Goal: Task Accomplishment & Management: Manage account settings

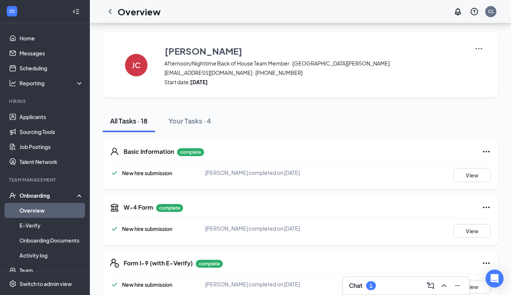
scroll to position [514, 0]
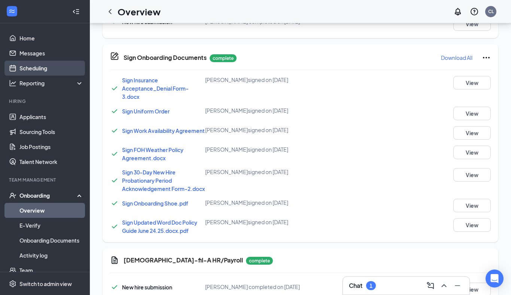
click at [43, 63] on link "Scheduling" at bounding box center [51, 68] width 64 height 15
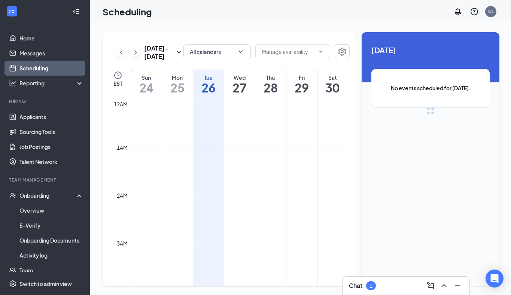
scroll to position [368, 0]
click at [396, 286] on div "Chat 1" at bounding box center [406, 286] width 115 height 12
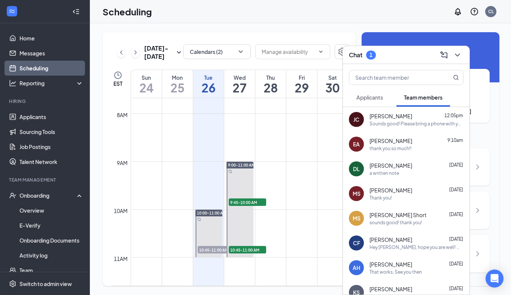
click at [390, 52] on div "Chat 1" at bounding box center [406, 55] width 115 height 12
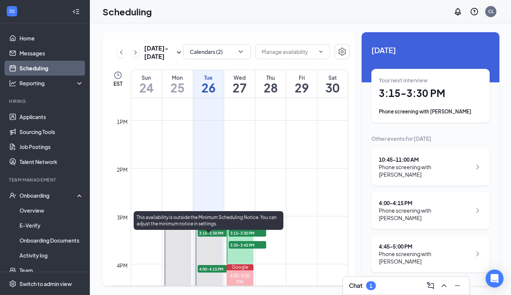
scroll to position [638, 0]
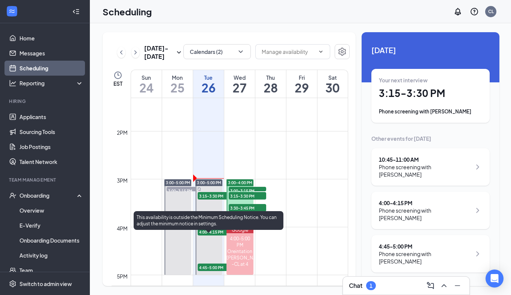
click at [206, 195] on span "3:15-3:30 PM" at bounding box center [216, 195] width 37 height 7
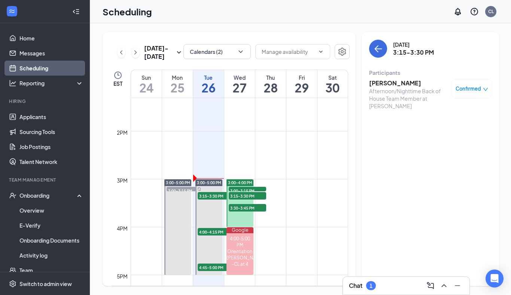
click at [376, 93] on div "Afternoon/Nighttime Back of House Team Member at [PERSON_NAME]" at bounding box center [408, 98] width 79 height 22
click at [382, 86] on h3 "[PERSON_NAME]" at bounding box center [408, 83] width 79 height 8
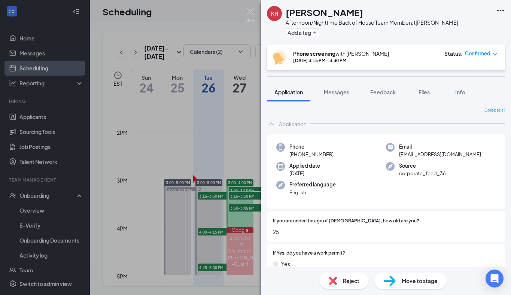
click at [247, 9] on img at bounding box center [250, 14] width 9 height 15
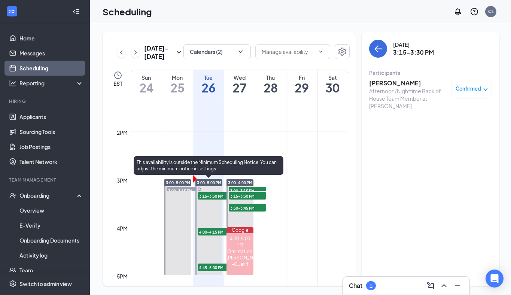
click at [214, 195] on span "3:15-3:30 PM" at bounding box center [216, 195] width 37 height 7
click at [213, 233] on span "4:00-4:15 PM" at bounding box center [216, 231] width 37 height 7
click at [211, 196] on span "3:15-3:30 PM" at bounding box center [216, 195] width 37 height 7
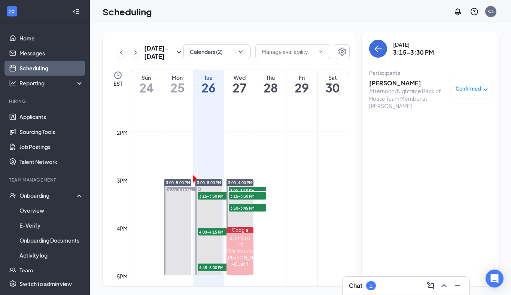
click at [404, 288] on div "Chat 1" at bounding box center [406, 286] width 115 height 12
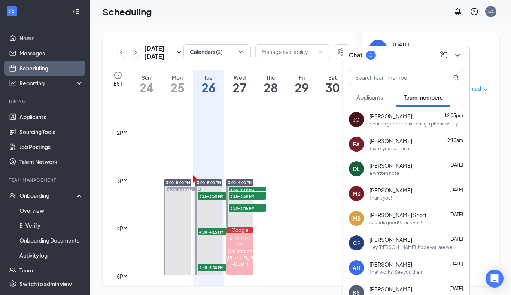
click at [403, 54] on div "Chat 1" at bounding box center [406, 55] width 115 height 12
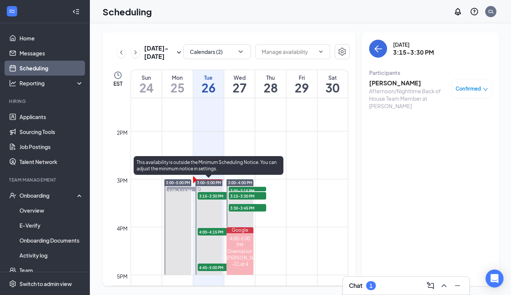
click at [206, 193] on span "3:15-3:30 PM" at bounding box center [216, 195] width 37 height 7
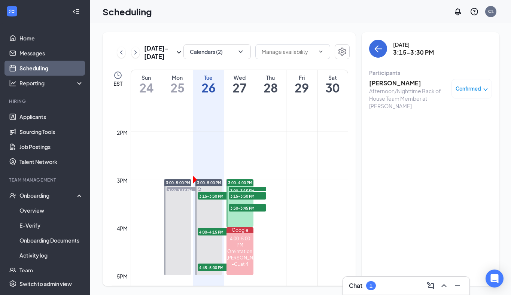
click at [384, 83] on h3 "[PERSON_NAME]" at bounding box center [408, 83] width 79 height 8
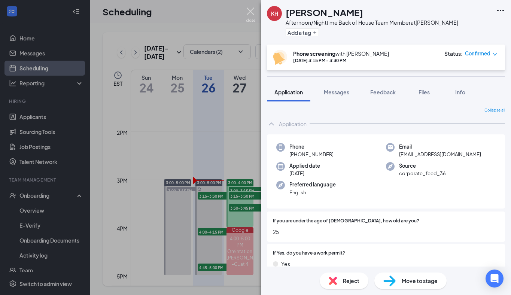
click at [247, 13] on img at bounding box center [250, 14] width 9 height 15
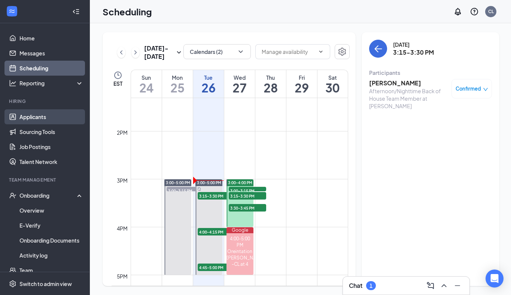
click at [19, 120] on link "Applicants" at bounding box center [51, 116] width 64 height 15
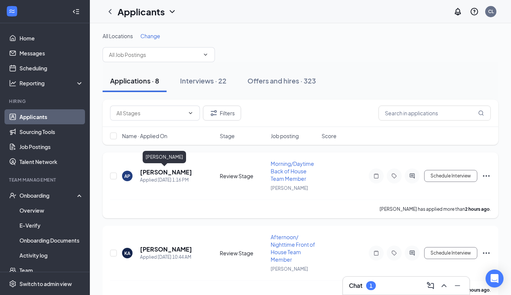
click at [160, 174] on h5 "[PERSON_NAME]" at bounding box center [166, 172] width 52 height 8
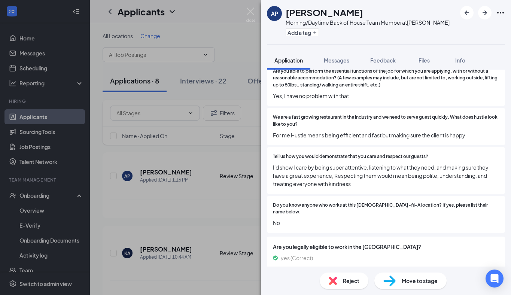
scroll to position [465, 0]
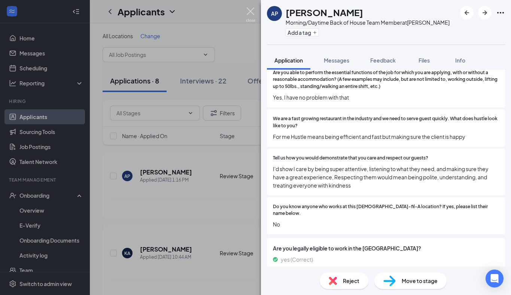
click at [249, 17] on img at bounding box center [250, 14] width 9 height 15
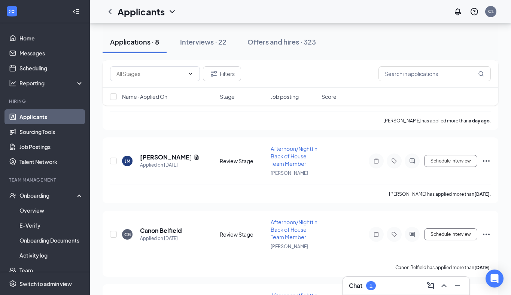
scroll to position [395, 0]
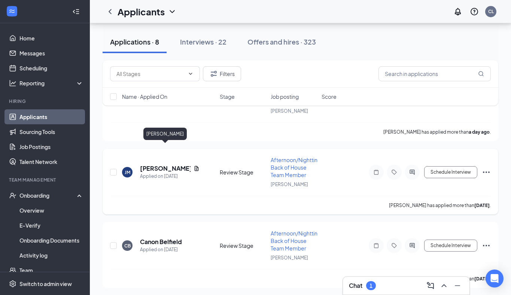
click at [163, 164] on h5 "[PERSON_NAME]" at bounding box center [165, 168] width 51 height 8
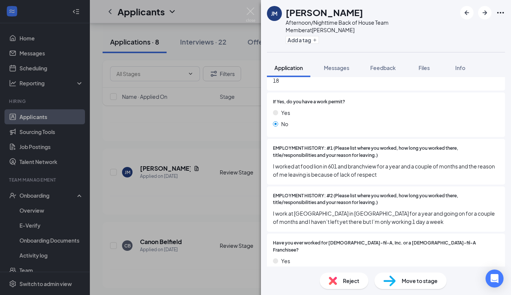
scroll to position [173, 0]
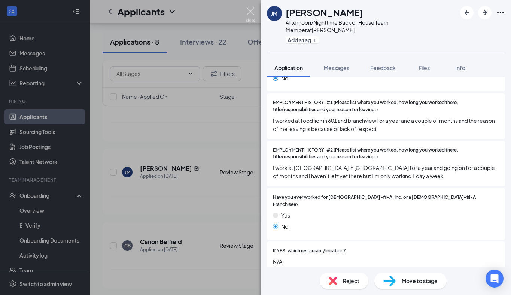
click at [253, 14] on img at bounding box center [250, 14] width 9 height 15
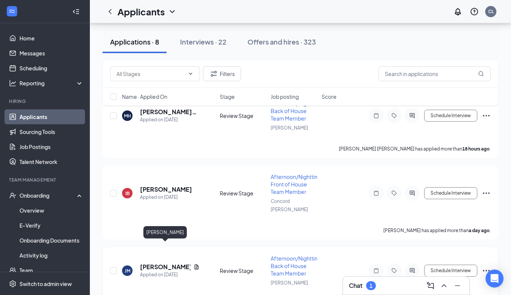
scroll to position [257, 0]
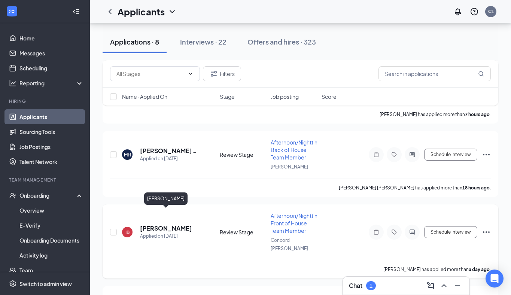
click at [151, 224] on h5 "[PERSON_NAME]" at bounding box center [166, 228] width 52 height 8
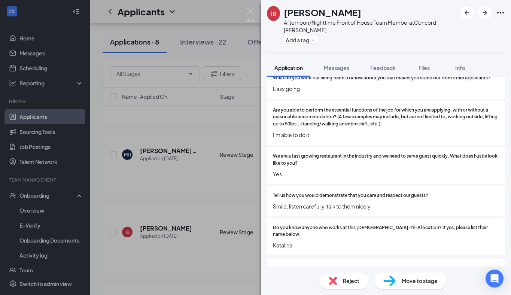
scroll to position [405, 0]
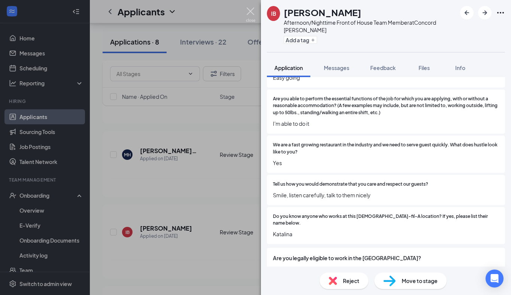
click at [248, 13] on img at bounding box center [250, 14] width 9 height 15
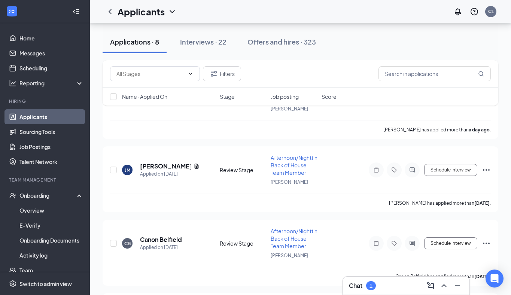
scroll to position [449, 0]
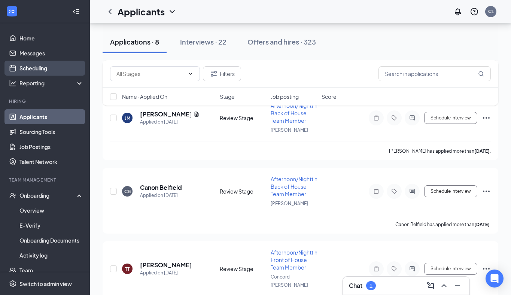
click at [40, 69] on link "Scheduling" at bounding box center [51, 68] width 64 height 15
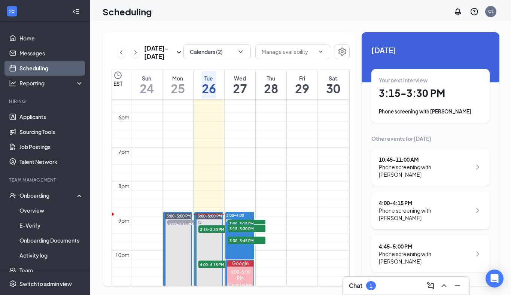
scroll to position [691, 0]
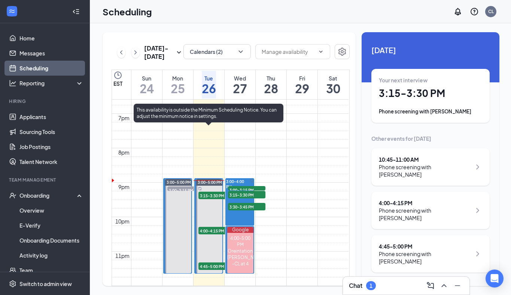
click at [217, 227] on span "4:00-4:15 PM" at bounding box center [217, 230] width 37 height 7
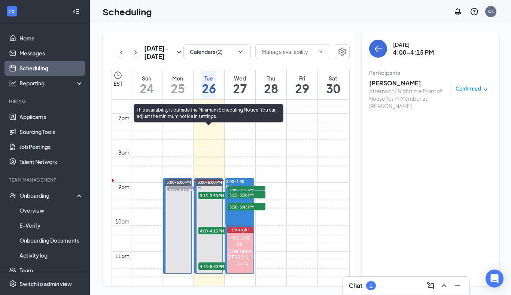
click at [208, 263] on span "4:45-5:00 PM" at bounding box center [217, 266] width 37 height 7
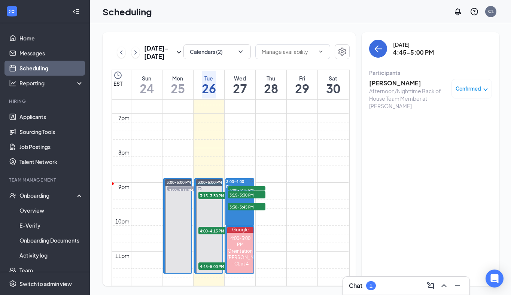
click at [398, 284] on div "Chat 1" at bounding box center [406, 286] width 115 height 12
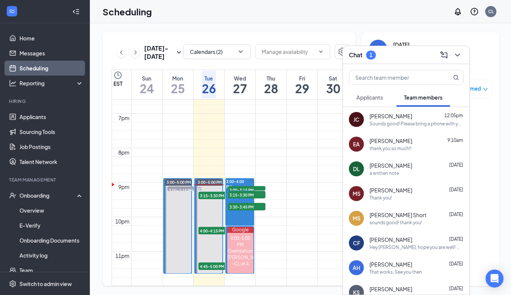
click at [398, 53] on div "Chat 1" at bounding box center [406, 55] width 115 height 12
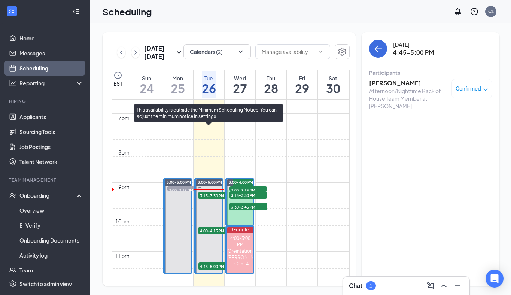
click at [213, 192] on span "3:15-3:30 PM" at bounding box center [217, 195] width 37 height 7
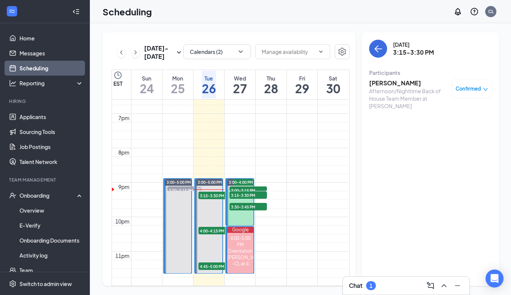
click at [382, 84] on h3 "[PERSON_NAME]" at bounding box center [408, 83] width 79 height 8
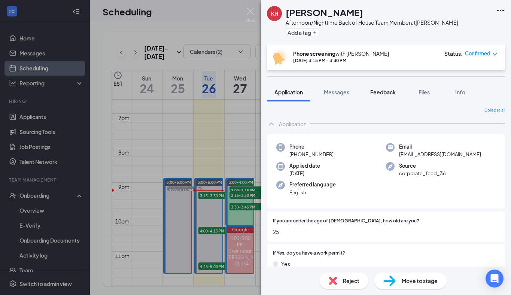
click at [385, 98] on button "Feedback" at bounding box center [383, 92] width 40 height 19
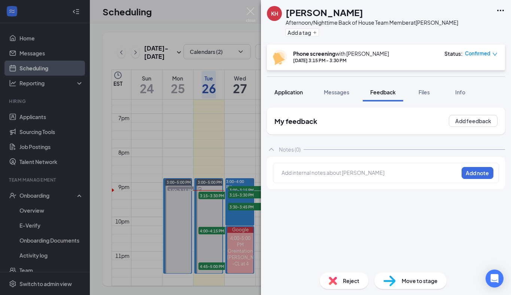
click at [288, 92] on span "Application" at bounding box center [289, 92] width 28 height 7
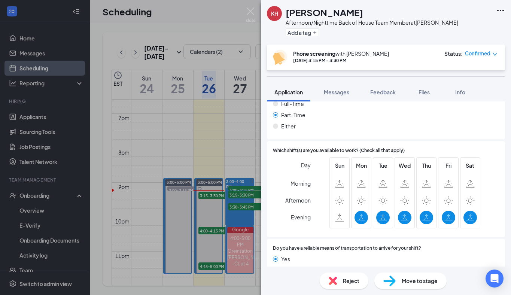
scroll to position [701, 0]
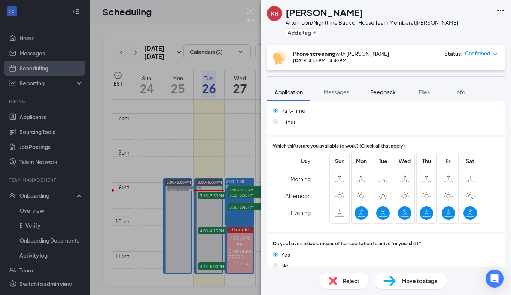
click at [391, 91] on span "Feedback" at bounding box center [382, 92] width 25 height 7
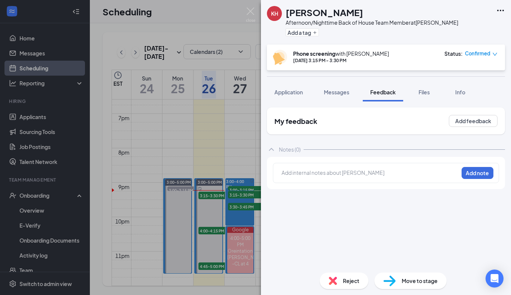
click at [320, 179] on div at bounding box center [370, 174] width 177 height 10
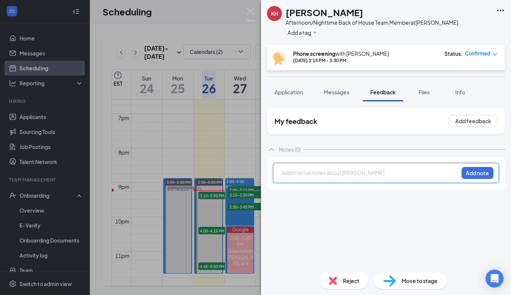
click at [320, 176] on div at bounding box center [370, 173] width 176 height 8
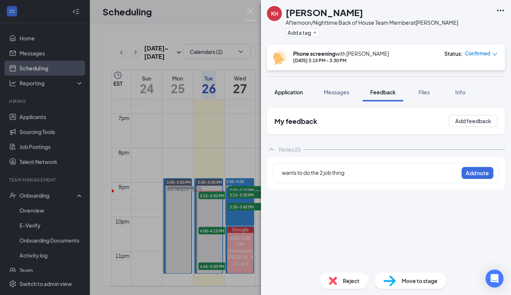
click at [301, 94] on span "Application" at bounding box center [289, 92] width 28 height 7
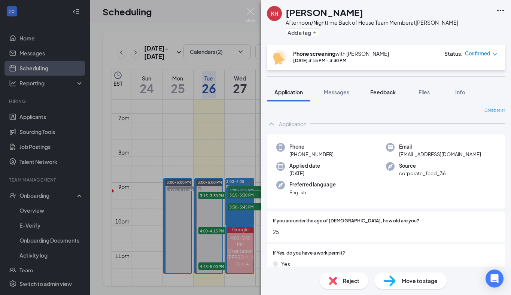
click at [395, 97] on button "Feedback" at bounding box center [383, 92] width 40 height 19
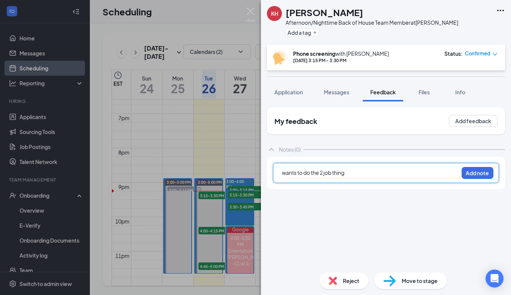
click at [379, 174] on div "wants to do the 2 job thing" at bounding box center [370, 173] width 176 height 8
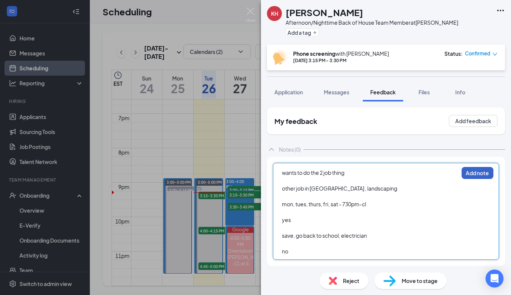
click at [477, 170] on button "Add note" at bounding box center [478, 173] width 32 height 12
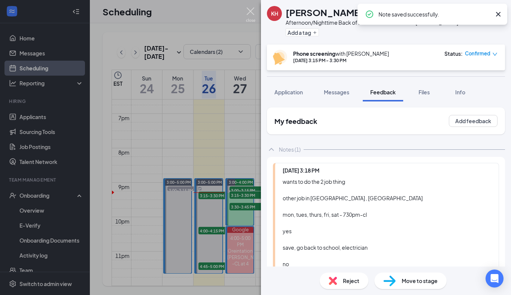
click at [249, 9] on img at bounding box center [250, 14] width 9 height 15
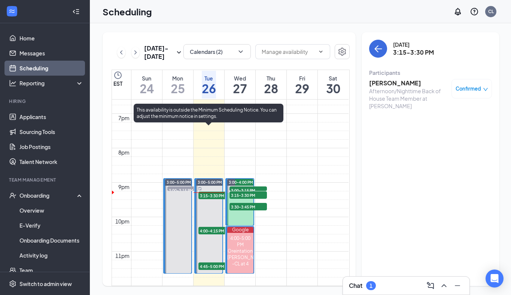
click at [205, 227] on span "4:00-4:15 PM" at bounding box center [217, 230] width 37 height 7
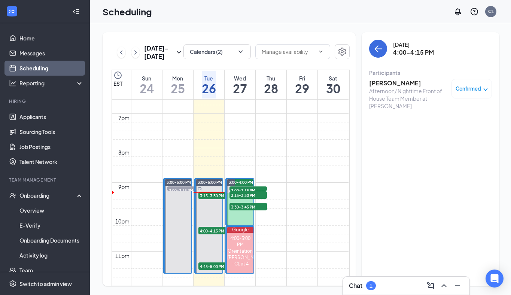
click at [393, 281] on div "Chat 1" at bounding box center [406, 286] width 115 height 12
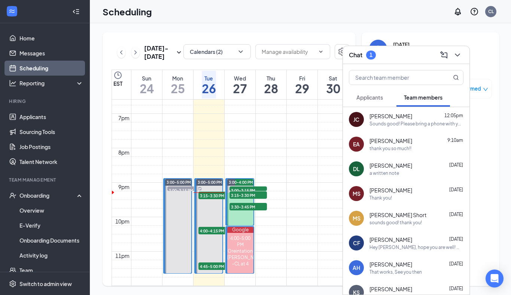
click at [375, 96] on span "Applicants" at bounding box center [370, 97] width 27 height 7
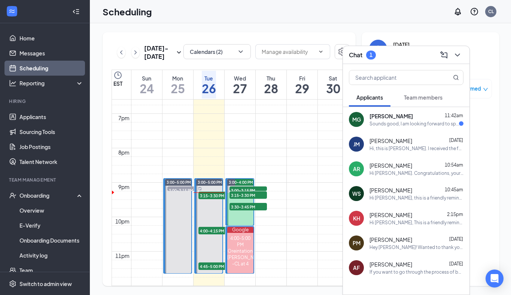
click at [411, 112] on div "[PERSON_NAME] 11:42am" at bounding box center [417, 115] width 94 height 7
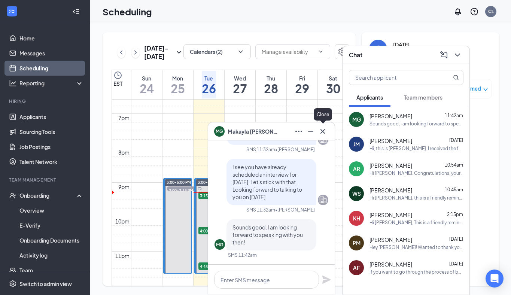
click at [324, 132] on icon "Cross" at bounding box center [322, 131] width 9 height 9
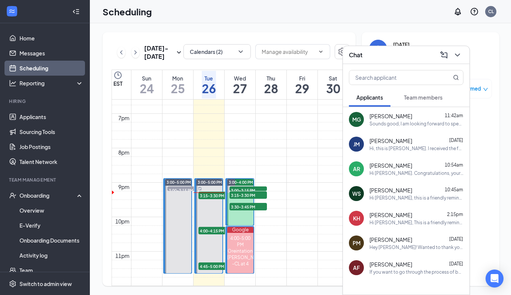
click at [387, 60] on div "Chat" at bounding box center [406, 55] width 115 height 12
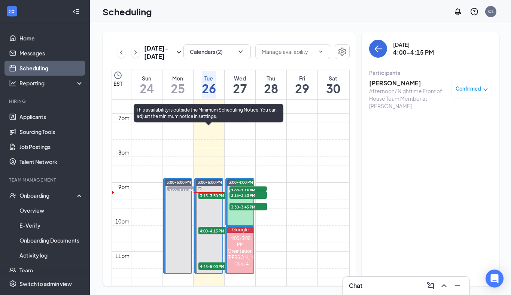
click at [211, 227] on span "4:00-4:15 PM" at bounding box center [217, 230] width 37 height 7
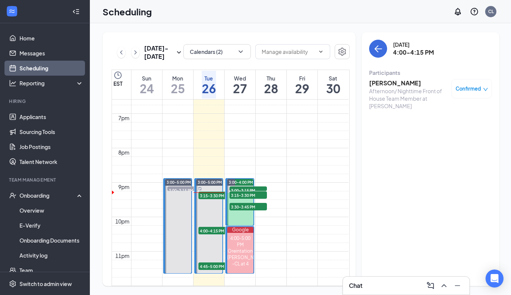
click at [380, 82] on h3 "[PERSON_NAME]" at bounding box center [408, 83] width 79 height 8
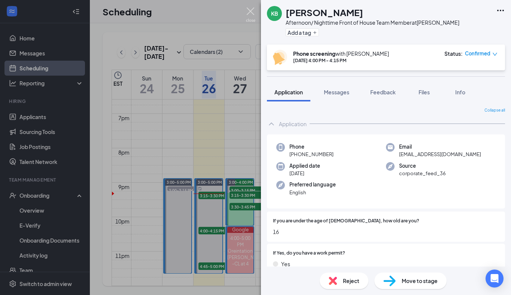
click at [249, 12] on img at bounding box center [250, 14] width 9 height 15
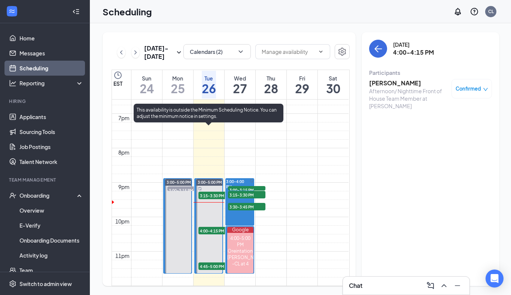
click at [205, 192] on span "3:15-3:30 PM" at bounding box center [217, 195] width 37 height 7
click at [388, 83] on h3 "[PERSON_NAME]" at bounding box center [408, 83] width 79 height 8
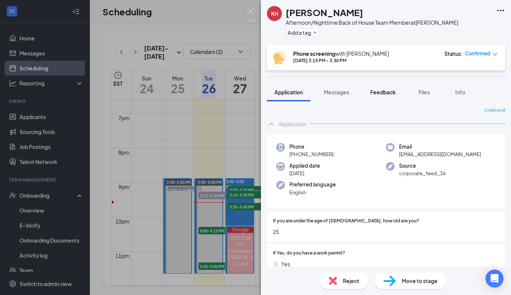
click at [384, 96] on div "Feedback" at bounding box center [382, 91] width 25 height 7
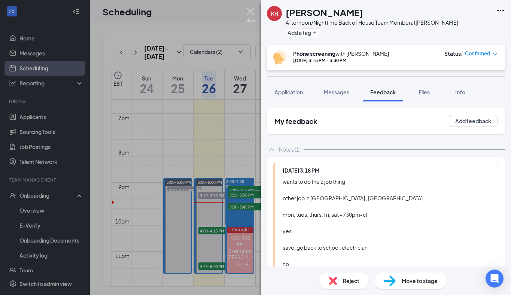
click at [249, 14] on img at bounding box center [250, 14] width 9 height 15
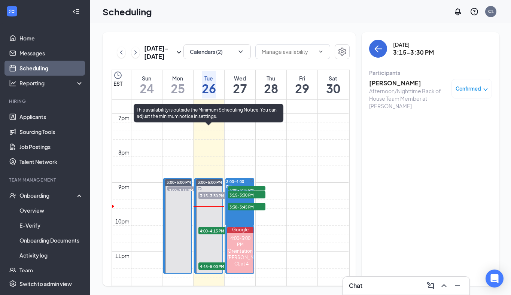
click at [212, 227] on span "4:00-4:15 PM" at bounding box center [217, 230] width 37 height 7
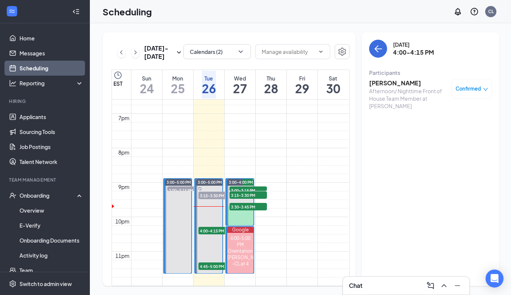
click at [376, 86] on h3 "[PERSON_NAME]" at bounding box center [408, 83] width 79 height 8
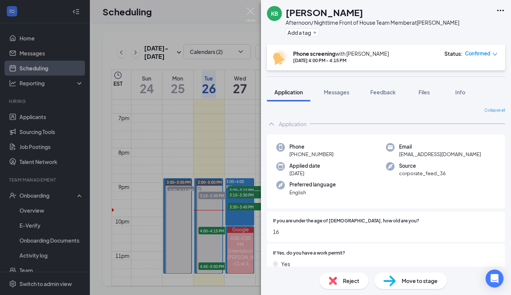
click at [253, 15] on img at bounding box center [250, 14] width 9 height 15
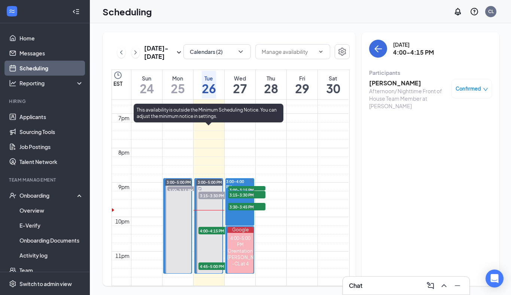
click at [207, 227] on span "4:00-4:15 PM" at bounding box center [217, 230] width 37 height 7
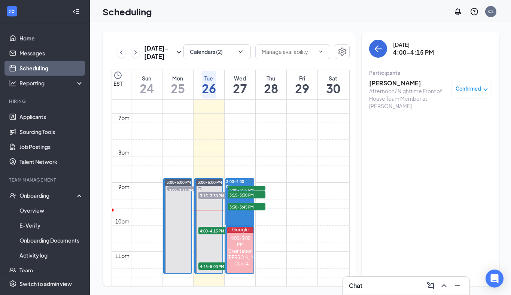
click at [385, 79] on h3 "[PERSON_NAME]" at bounding box center [408, 83] width 79 height 8
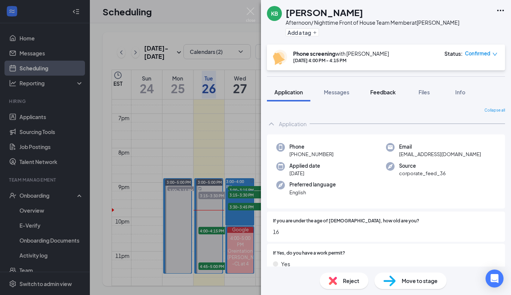
click at [381, 90] on span "Feedback" at bounding box center [382, 92] width 25 height 7
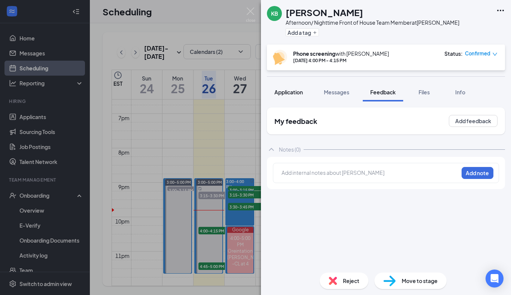
click at [295, 94] on span "Application" at bounding box center [289, 92] width 28 height 7
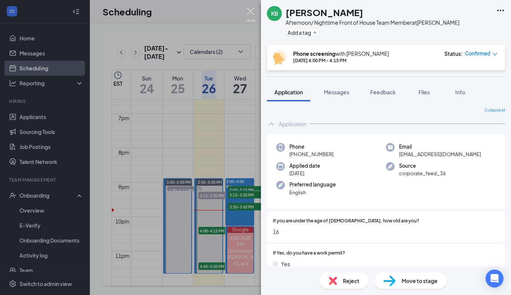
click at [254, 14] on img at bounding box center [250, 14] width 9 height 15
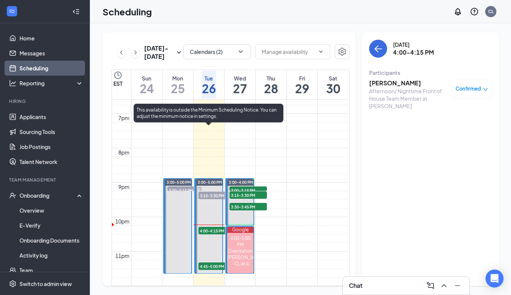
click at [201, 227] on span "4:00-4:15 PM" at bounding box center [217, 230] width 37 height 7
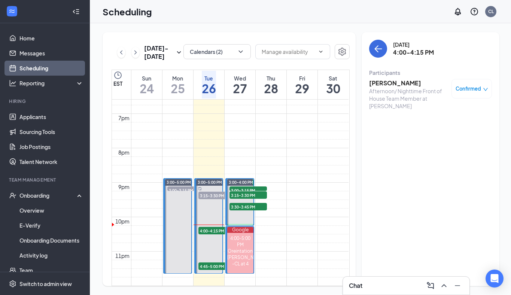
click at [396, 81] on h3 "[PERSON_NAME]" at bounding box center [408, 83] width 79 height 8
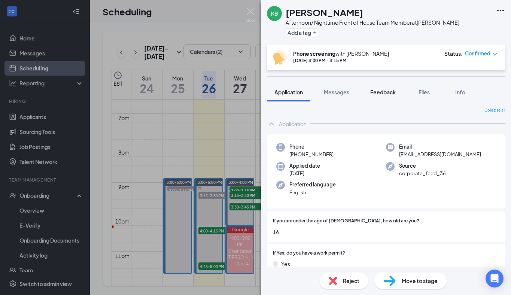
click at [372, 91] on span "Feedback" at bounding box center [382, 92] width 25 height 7
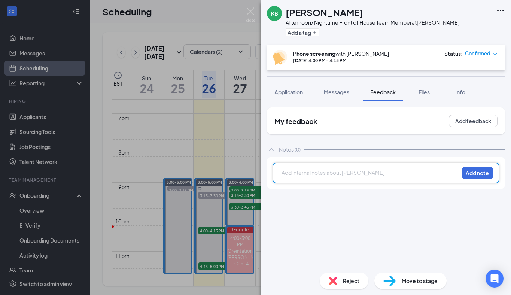
click at [303, 173] on div at bounding box center [370, 173] width 176 height 8
click at [473, 178] on button "Add note" at bounding box center [478, 173] width 32 height 12
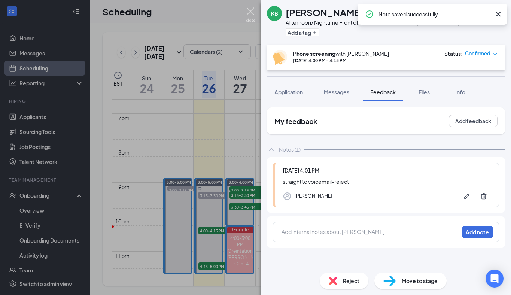
click at [250, 11] on img at bounding box center [250, 14] width 9 height 15
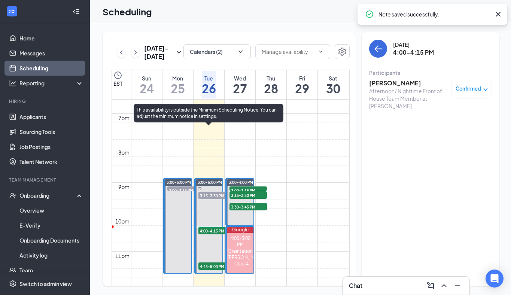
click at [210, 263] on span "4:45-5:00 PM" at bounding box center [217, 266] width 37 height 7
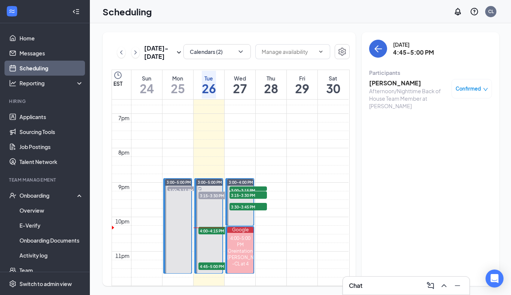
click at [379, 80] on h3 "[PERSON_NAME]" at bounding box center [408, 83] width 79 height 8
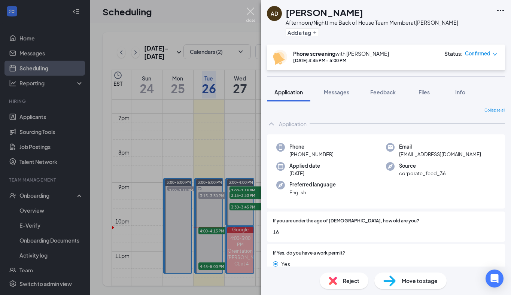
click at [248, 18] on img at bounding box center [250, 14] width 9 height 15
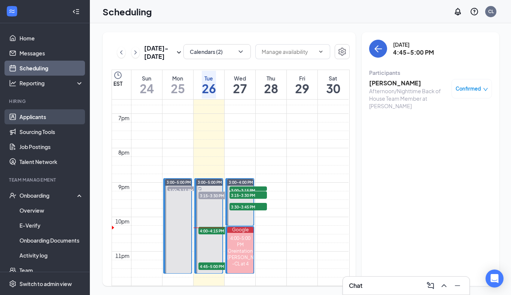
click at [31, 116] on link "Applicants" at bounding box center [51, 116] width 64 height 15
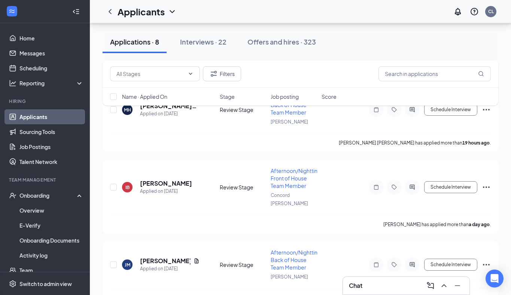
scroll to position [304, 0]
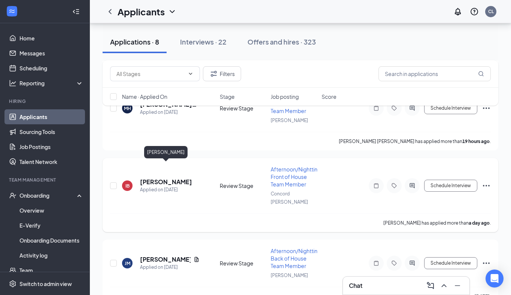
click at [169, 178] on h5 "[PERSON_NAME]" at bounding box center [166, 182] width 52 height 8
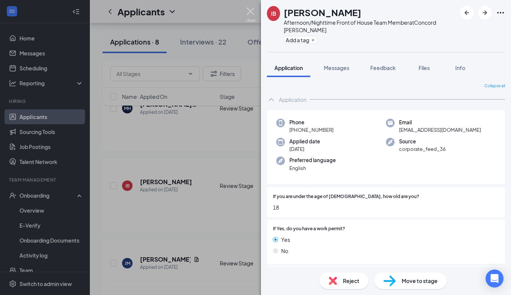
click at [248, 12] on img at bounding box center [250, 14] width 9 height 15
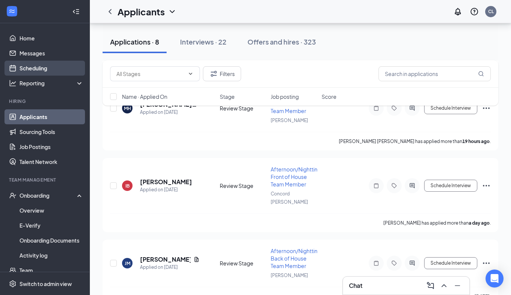
click at [30, 69] on link "Scheduling" at bounding box center [51, 68] width 64 height 15
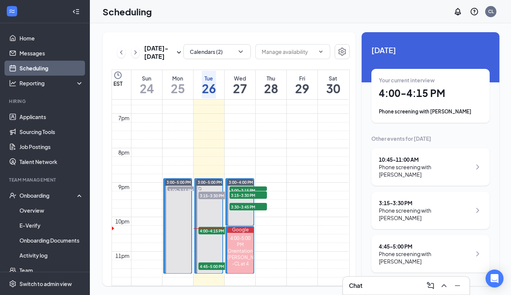
scroll to position [690, 0]
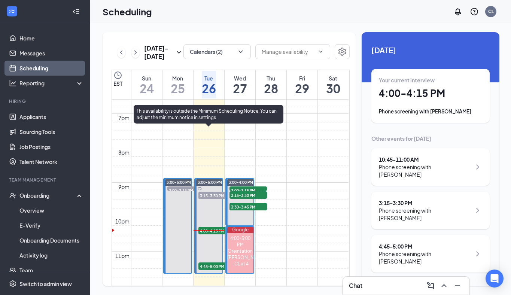
click at [214, 263] on span "4:45-5:00 PM" at bounding box center [217, 266] width 37 height 7
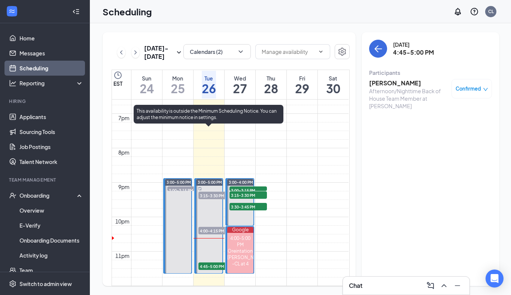
click at [211, 263] on span "4:45-5:00 PM" at bounding box center [217, 266] width 37 height 7
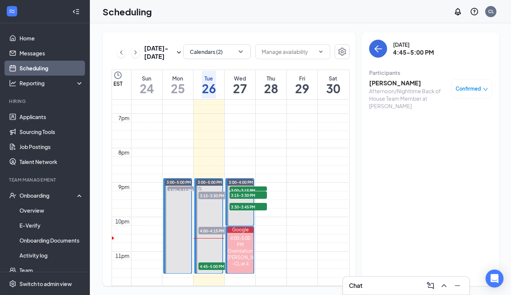
click at [379, 84] on h3 "[PERSON_NAME]" at bounding box center [408, 83] width 79 height 8
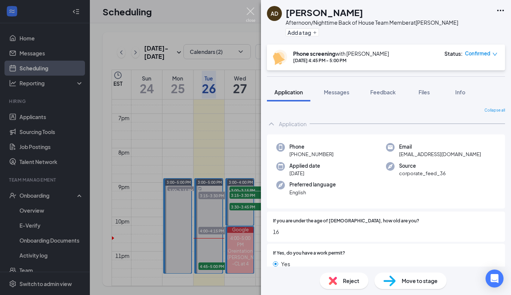
click at [249, 11] on img at bounding box center [250, 14] width 9 height 15
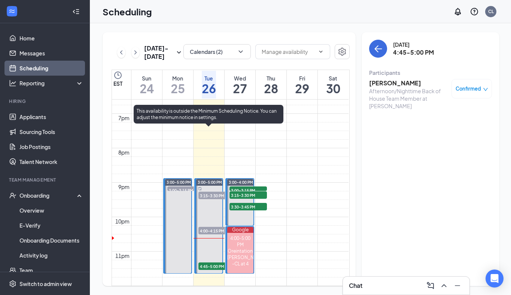
click at [202, 263] on span "4:45-5:00 PM" at bounding box center [217, 266] width 37 height 7
click at [209, 263] on span "4:45-5:00 PM" at bounding box center [217, 266] width 37 height 7
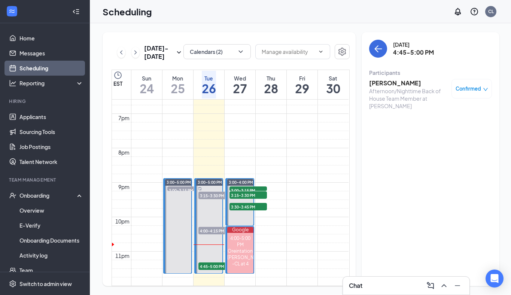
click at [387, 85] on h3 "[PERSON_NAME]" at bounding box center [408, 83] width 79 height 8
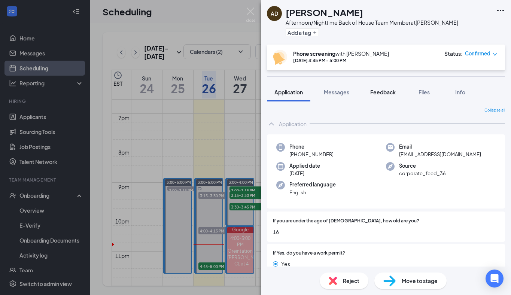
click at [378, 91] on span "Feedback" at bounding box center [382, 92] width 25 height 7
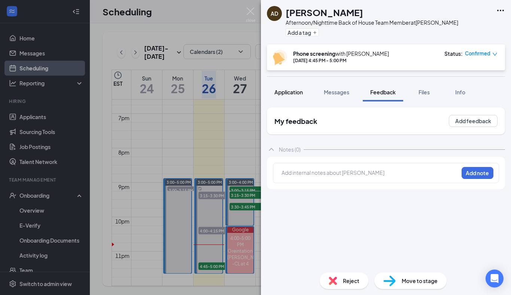
click at [283, 88] on div "Application" at bounding box center [289, 91] width 28 height 7
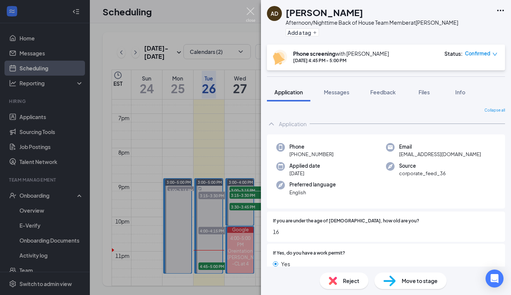
click at [250, 13] on img at bounding box center [250, 14] width 9 height 15
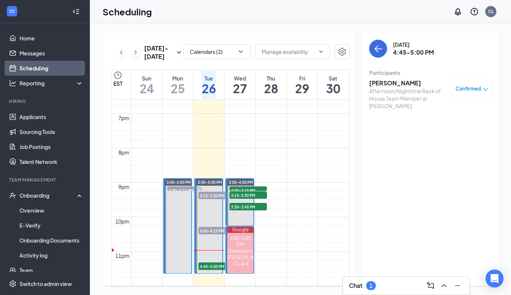
click at [385, 292] on div "Chat 1" at bounding box center [406, 286] width 127 height 18
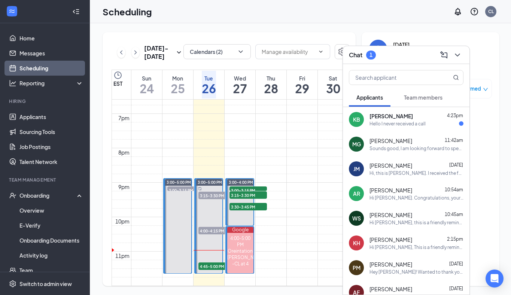
click at [399, 118] on span "[PERSON_NAME]" at bounding box center [391, 115] width 43 height 7
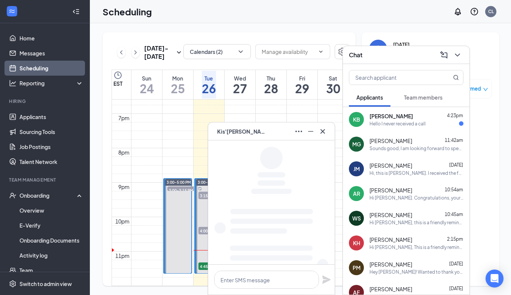
click at [399, 55] on div "Chat" at bounding box center [406, 55] width 115 height 12
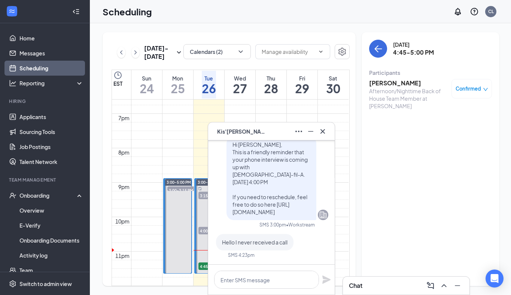
click at [270, 131] on span "[PERSON_NAME]" at bounding box center [243, 131] width 52 height 8
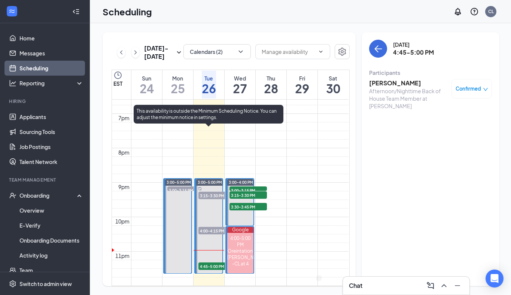
click at [211, 227] on span "4:00-4:15 PM" at bounding box center [217, 230] width 37 height 7
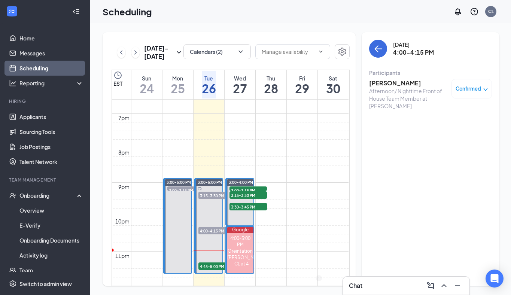
click at [390, 81] on h3 "[PERSON_NAME]" at bounding box center [408, 83] width 79 height 8
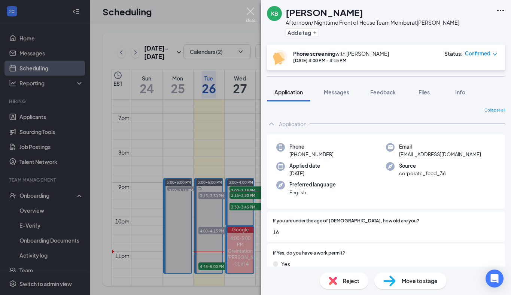
click at [249, 9] on img at bounding box center [250, 14] width 9 height 15
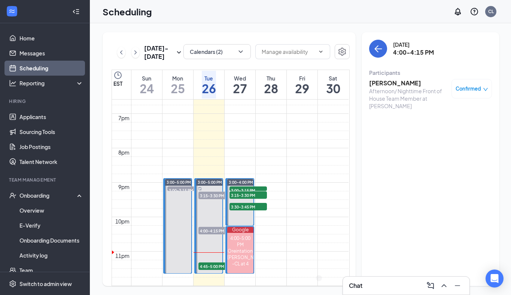
click at [389, 84] on h3 "[PERSON_NAME]" at bounding box center [408, 83] width 79 height 8
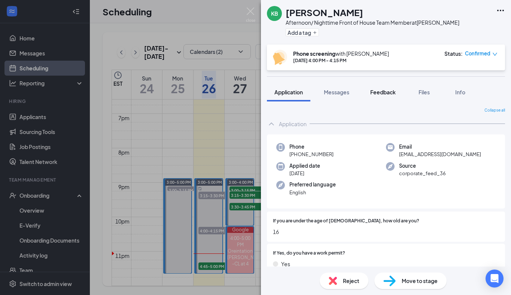
click at [397, 84] on button "Feedback" at bounding box center [383, 92] width 40 height 19
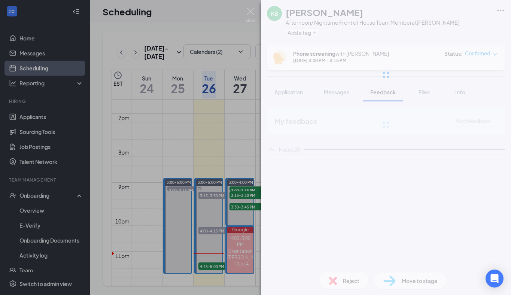
click at [382, 97] on div at bounding box center [386, 75] width 250 height 150
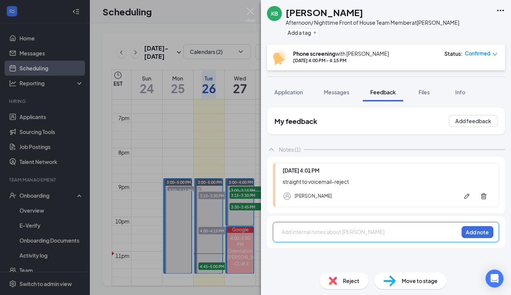
click at [308, 230] on div at bounding box center [370, 232] width 176 height 8
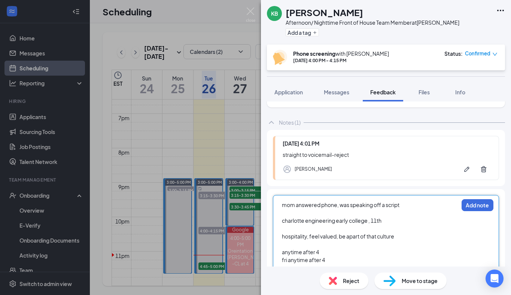
scroll to position [31, 0]
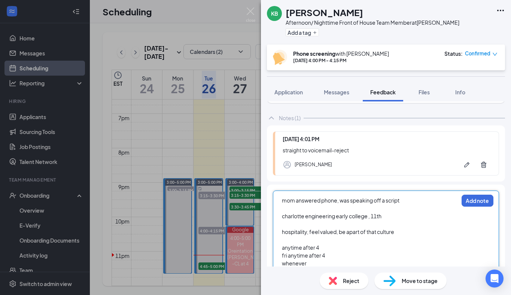
click at [323, 248] on div "anytime after 4" at bounding box center [370, 248] width 176 height 8
click at [340, 257] on div "fri anytime after 4" at bounding box center [370, 256] width 176 height 8
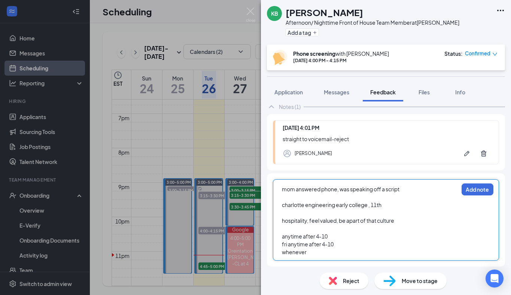
click at [308, 254] on div "whenever" at bounding box center [370, 252] width 176 height 8
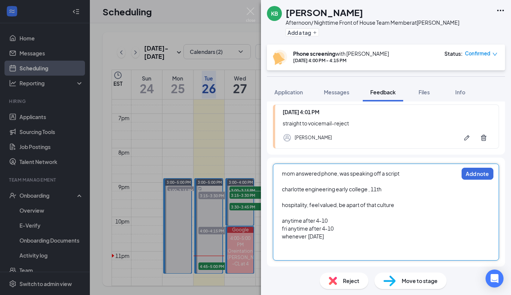
click at [341, 174] on span "mom answered phone, was speaking off a script" at bounding box center [341, 173] width 118 height 7
click at [282, 190] on span "charlotte engineering early college , 11th" at bounding box center [332, 189] width 100 height 7
click at [428, 172] on div "mom answered phone, sounded was speaking off a script" at bounding box center [370, 174] width 176 height 8
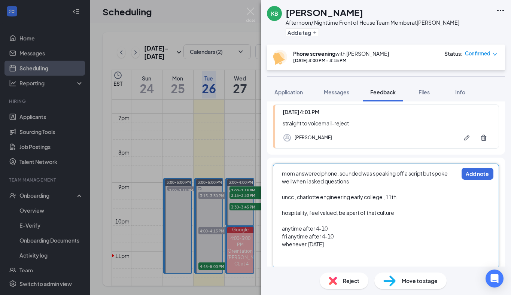
scroll to position [66, 0]
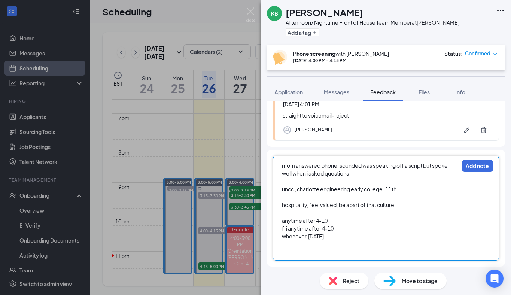
click at [289, 249] on div at bounding box center [370, 252] width 176 height 8
click at [317, 253] on span "[PHONE_NUMBER], new number" at bounding box center [322, 252] width 80 height 7
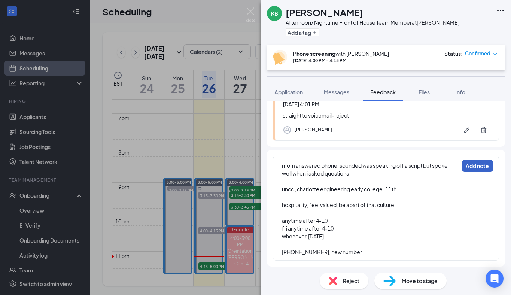
click at [470, 167] on button "Add note" at bounding box center [478, 166] width 32 height 12
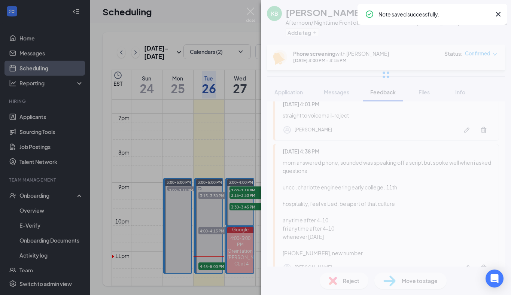
scroll to position [19, 0]
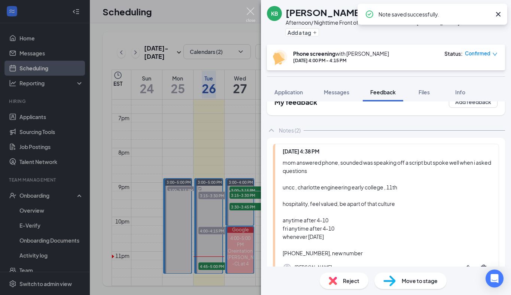
click at [249, 11] on img at bounding box center [250, 14] width 9 height 15
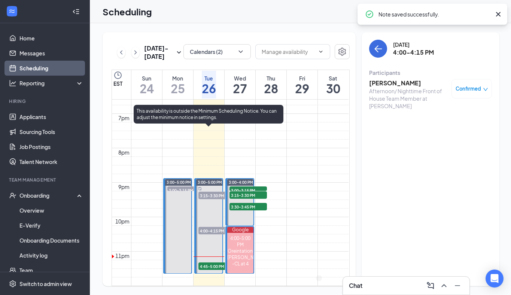
click at [217, 263] on span "4:45-5:00 PM" at bounding box center [217, 266] width 37 height 7
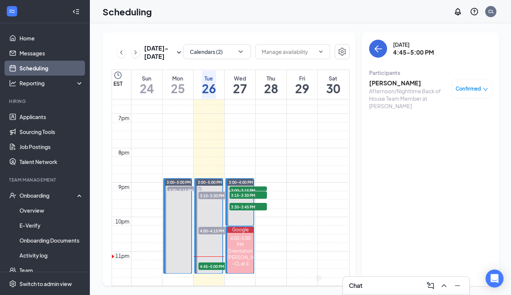
click at [379, 83] on h3 "[PERSON_NAME]" at bounding box center [408, 83] width 79 height 8
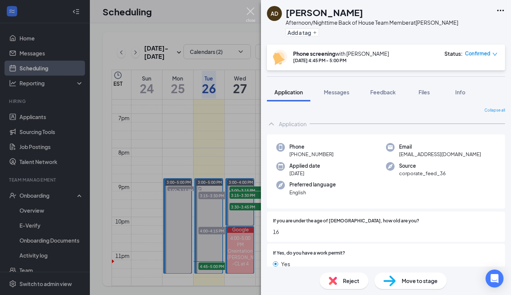
click at [250, 11] on img at bounding box center [250, 14] width 9 height 15
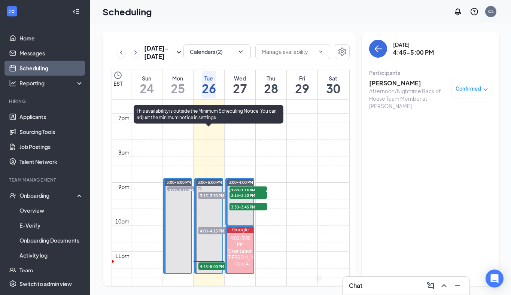
click at [208, 263] on span "4:45-5:00 PM" at bounding box center [217, 266] width 37 height 7
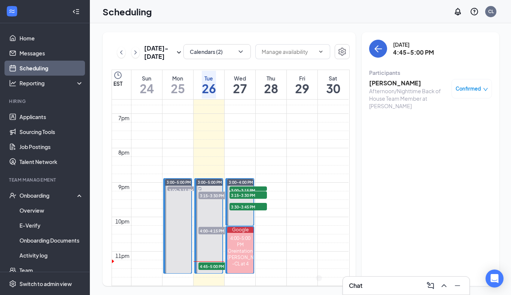
click at [388, 82] on h3 "[PERSON_NAME]" at bounding box center [408, 83] width 79 height 8
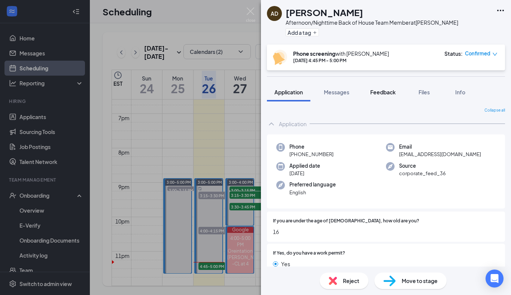
click at [380, 95] on span "Feedback" at bounding box center [382, 92] width 25 height 7
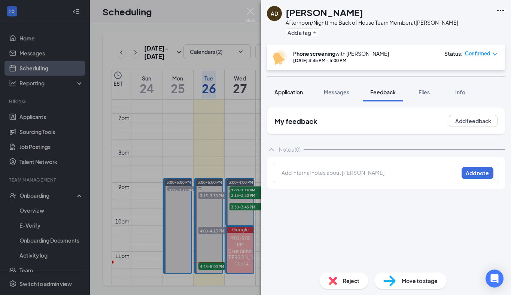
click at [289, 91] on span "Application" at bounding box center [289, 92] width 28 height 7
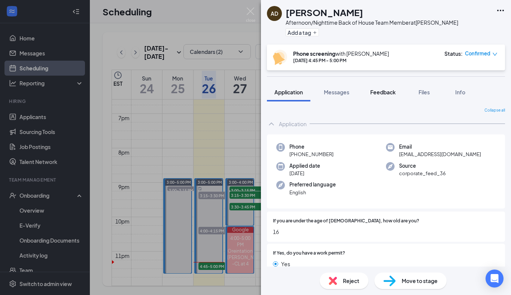
click at [384, 94] on span "Feedback" at bounding box center [382, 92] width 25 height 7
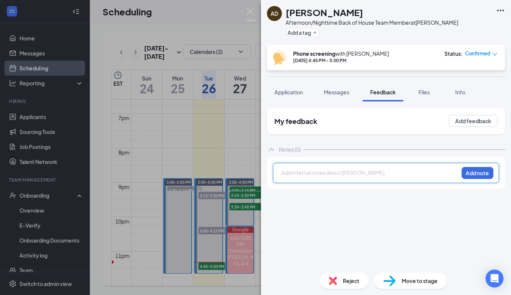
click at [308, 176] on div at bounding box center [370, 173] width 176 height 8
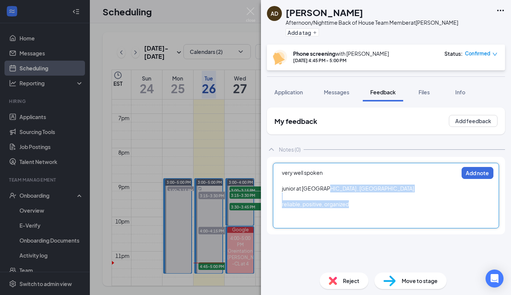
drag, startPoint x: 321, startPoint y: 213, endPoint x: 321, endPoint y: 191, distance: 21.7
click at [321, 191] on div "very well spoken junior at [GEOGRAPHIC_DATA] , cheerleader reliable, positive, …" at bounding box center [370, 196] width 176 height 55
click at [321, 191] on span "junior at [GEOGRAPHIC_DATA] , [GEOGRAPHIC_DATA]" at bounding box center [348, 188] width 132 height 7
click at [298, 218] on div at bounding box center [370, 220] width 176 height 8
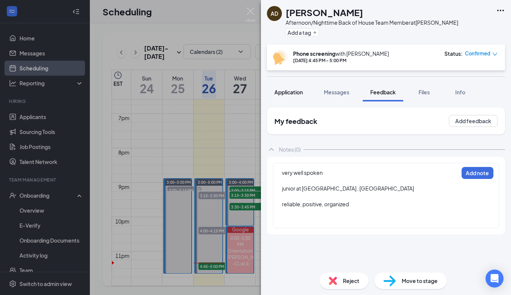
click at [287, 96] on button "Application" at bounding box center [288, 92] width 43 height 19
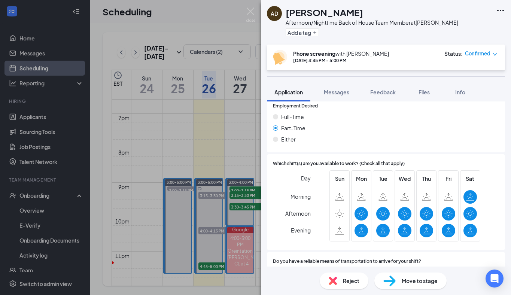
scroll to position [882, 0]
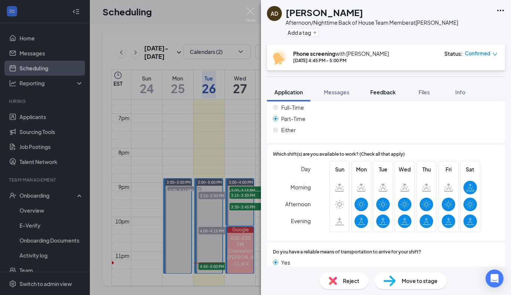
click at [380, 91] on span "Feedback" at bounding box center [382, 92] width 25 height 7
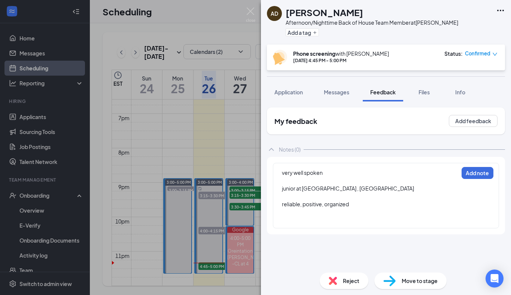
click at [279, 221] on div "very well spoken junior at [GEOGRAPHIC_DATA] , cheerleader reliable, positive, …" at bounding box center [386, 196] width 226 height 66
click at [301, 228] on div "very well spoken junior at [GEOGRAPHIC_DATA] , cheerleader reliable, positive, …" at bounding box center [386, 196] width 226 height 66
click at [296, 221] on div at bounding box center [370, 220] width 176 height 8
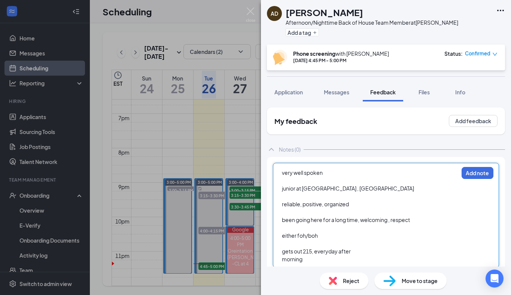
drag, startPoint x: 363, startPoint y: 251, endPoint x: 366, endPoint y: 248, distance: 4.4
click at [366, 248] on div "gets out 215, everyday after" at bounding box center [370, 252] width 176 height 8
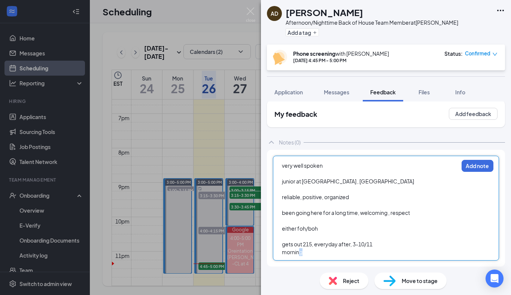
drag, startPoint x: 317, startPoint y: 249, endPoint x: 296, endPoint y: 254, distance: 21.1
click at [298, 255] on div "morning" at bounding box center [370, 252] width 176 height 8
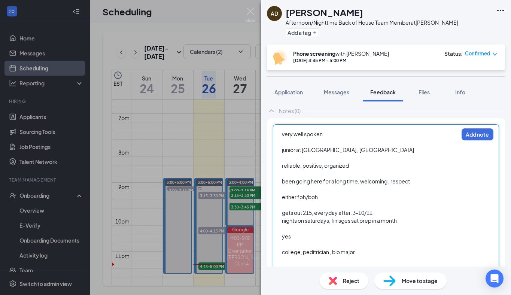
scroll to position [43, 0]
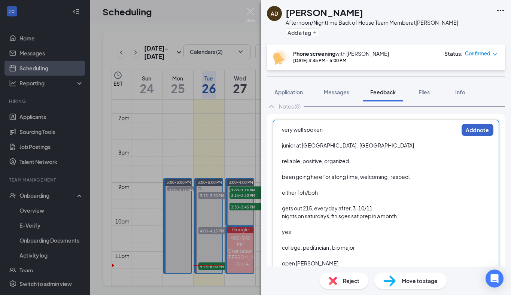
click at [478, 129] on button "Add note" at bounding box center [478, 130] width 32 height 12
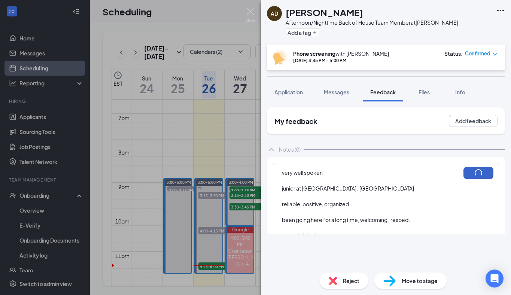
scroll to position [0, 0]
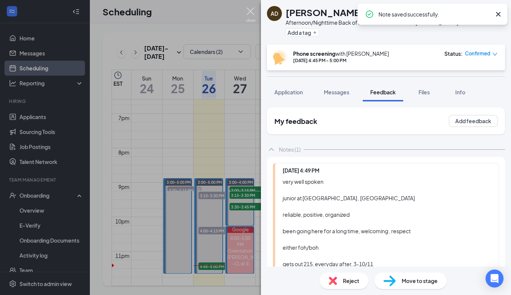
click at [249, 12] on img at bounding box center [250, 14] width 9 height 15
